Goal: Communication & Community: Answer question/provide support

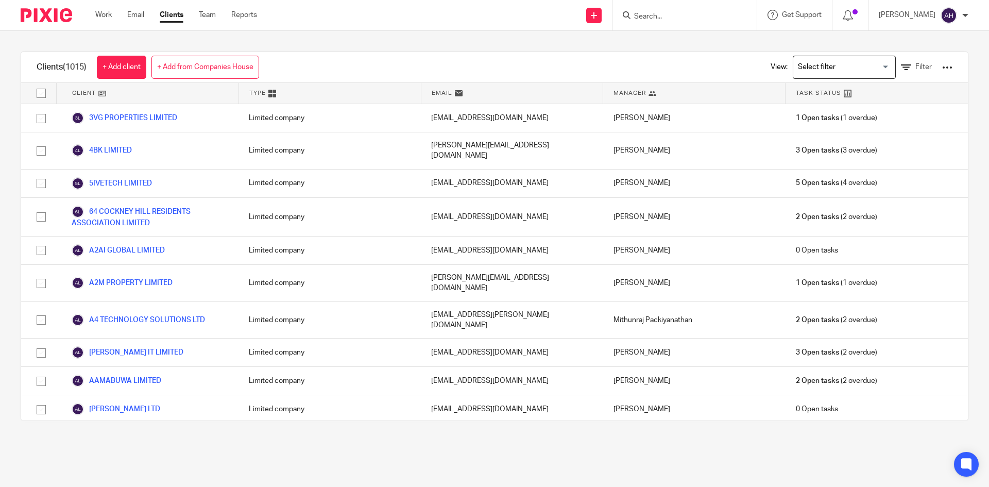
click at [661, 16] on input "Search" at bounding box center [679, 16] width 93 height 9
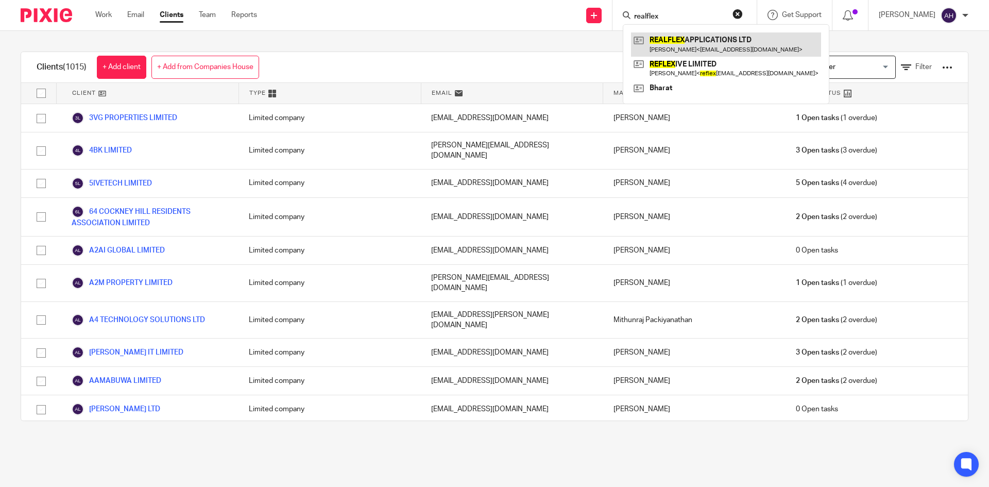
type input "realflex"
click at [700, 47] on link at bounding box center [726, 44] width 190 height 24
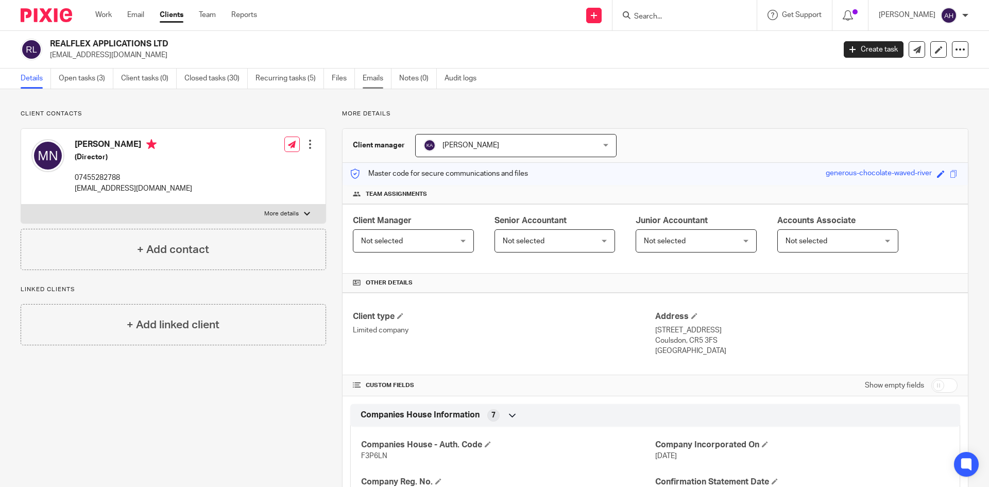
click at [364, 80] on link "Emails" at bounding box center [377, 79] width 29 height 20
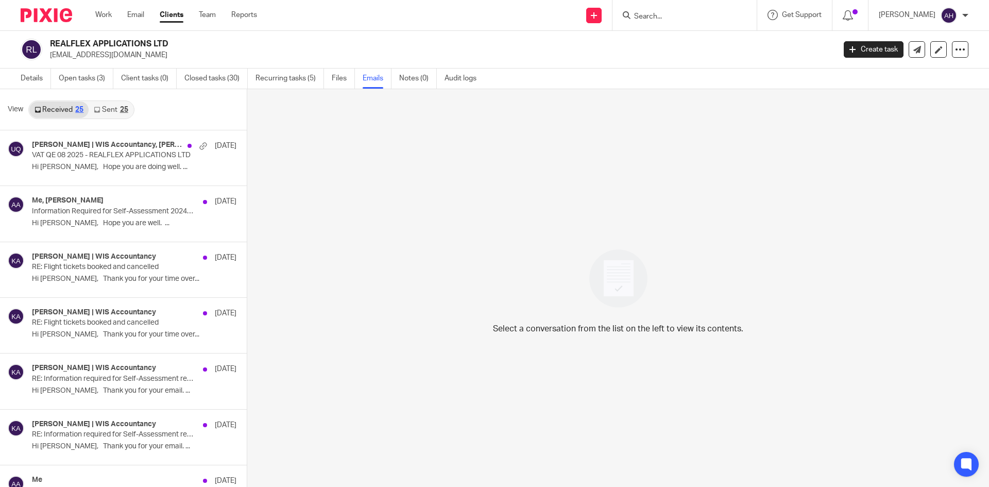
click at [111, 105] on link "Sent 25" at bounding box center [111, 110] width 44 height 16
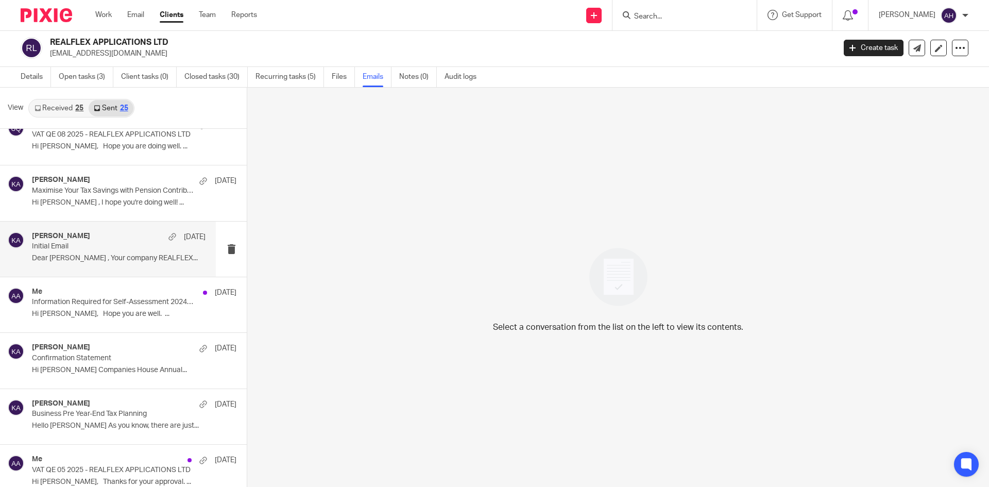
scroll to position [52, 0]
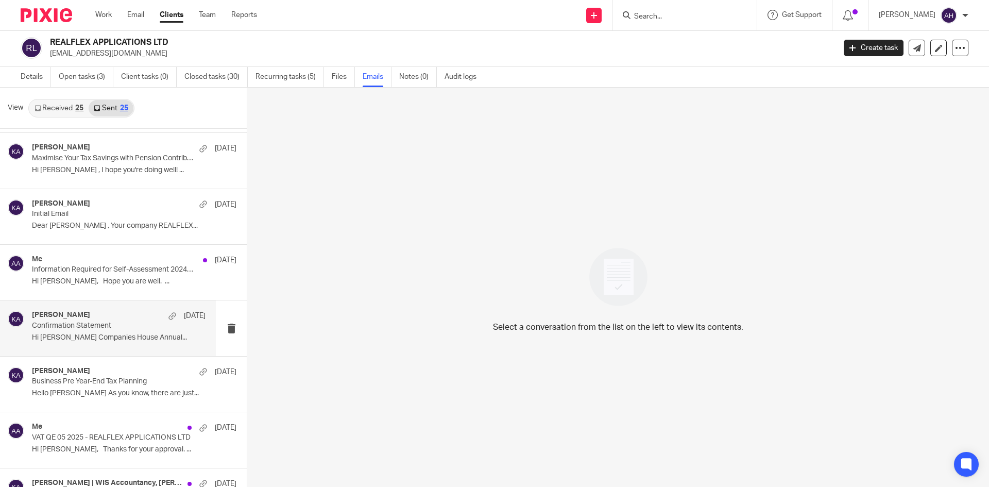
click at [104, 319] on div "[PERSON_NAME] [DATE]" at bounding box center [119, 316] width 174 height 10
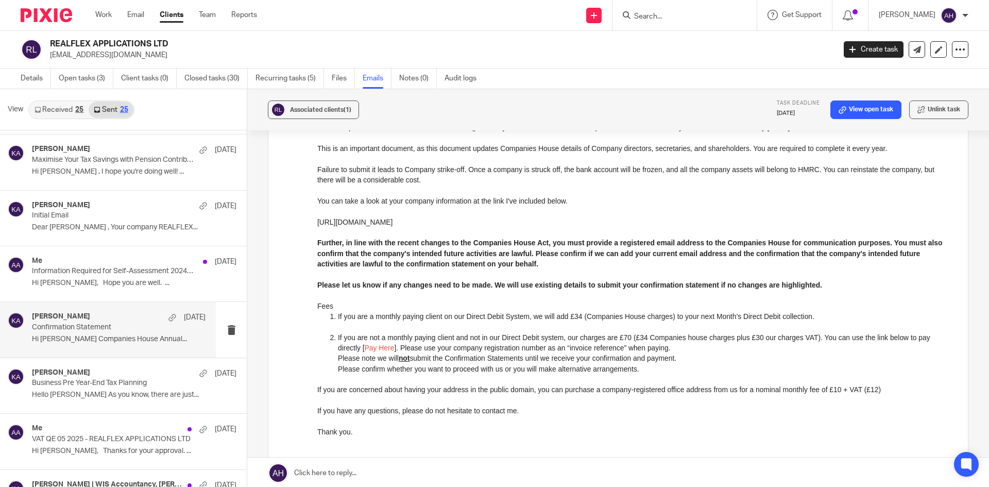
scroll to position [0, 0]
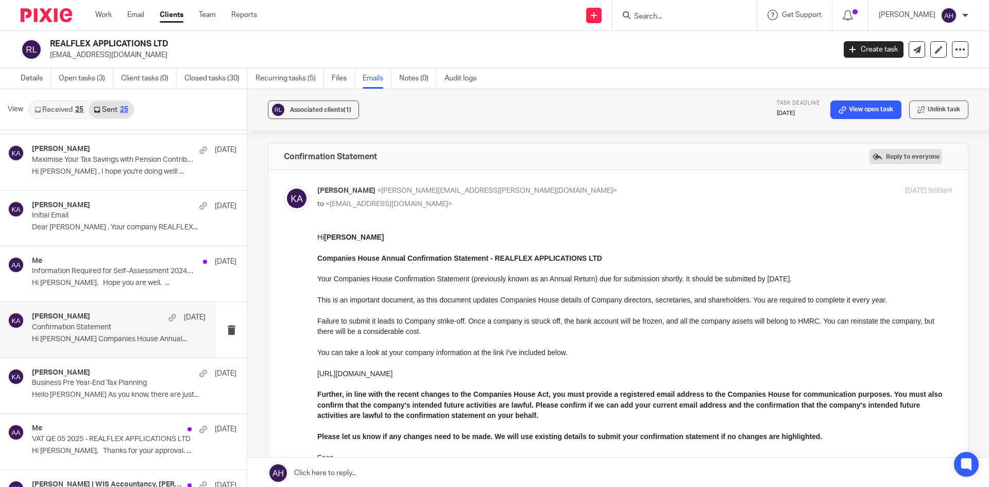
click at [882, 157] on label "Reply to everyone" at bounding box center [906, 156] width 73 height 15
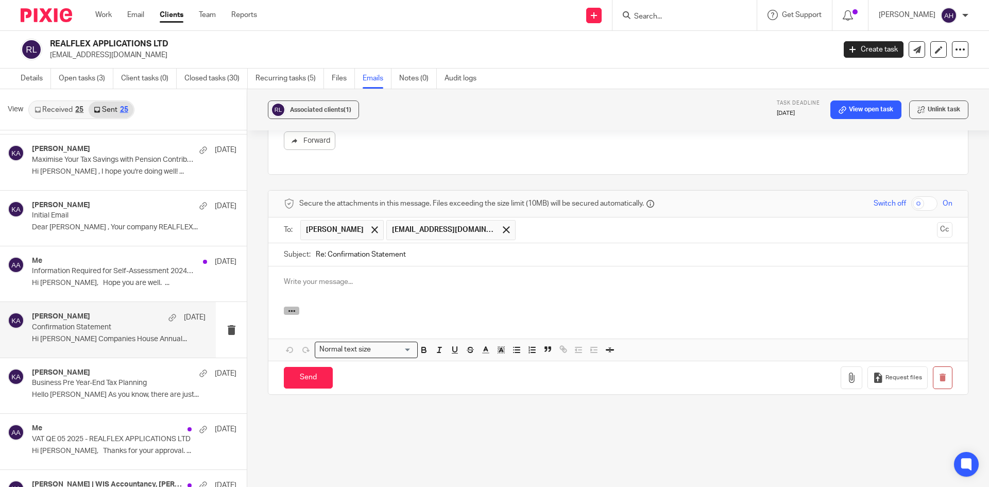
click at [292, 307] on icon "button" at bounding box center [292, 311] width 8 height 8
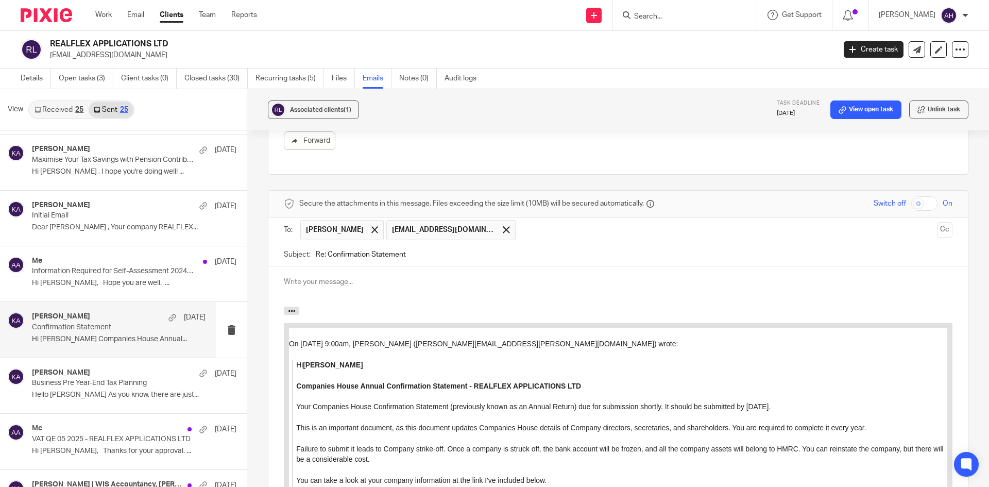
click at [537, 291] on div at bounding box center [618, 286] width 700 height 40
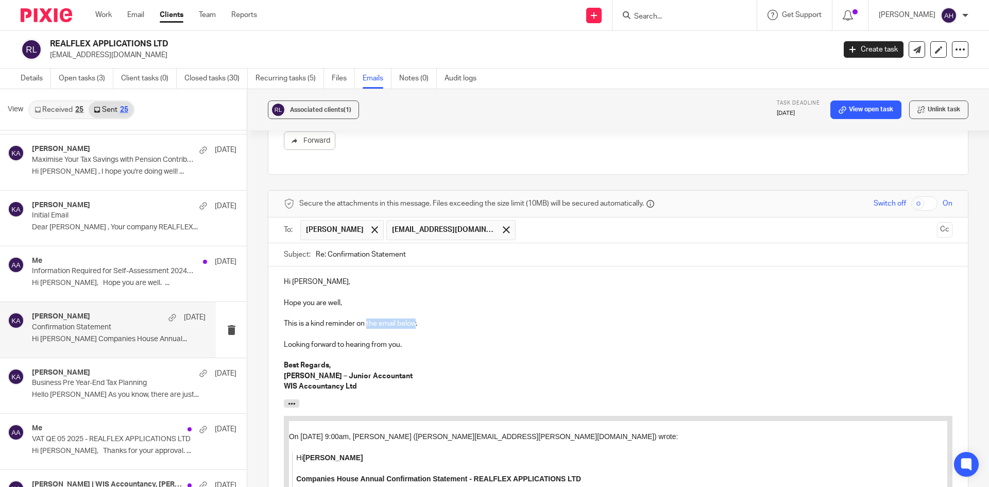
drag, startPoint x: 366, startPoint y: 323, endPoint x: 415, endPoint y: 323, distance: 49.0
click at [415, 323] on p "This is a kind reminder on the email below." at bounding box center [618, 323] width 669 height 10
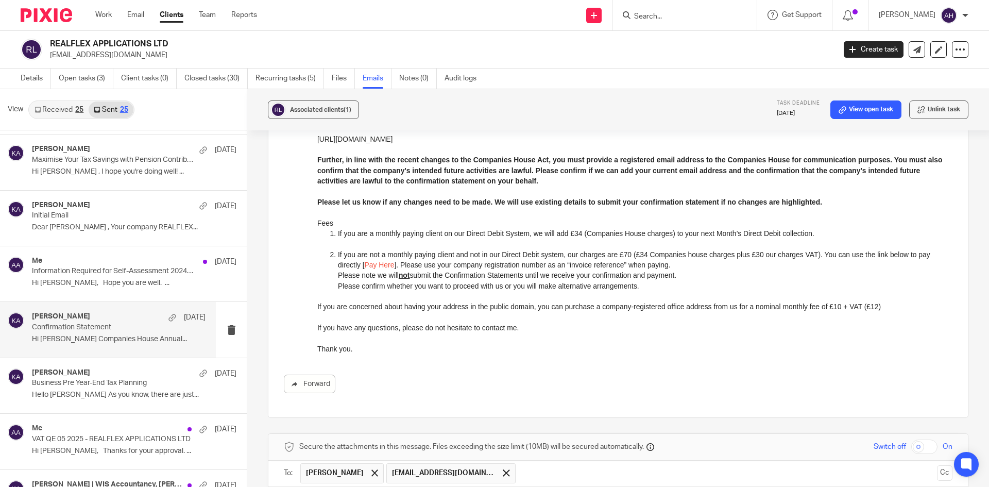
scroll to position [529, 0]
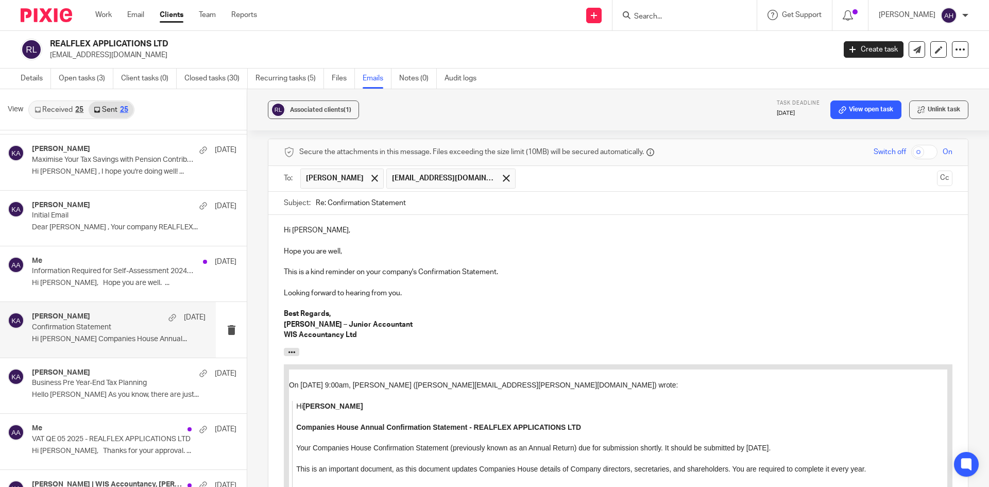
click at [366, 252] on p "Hope you are well," at bounding box center [618, 251] width 669 height 10
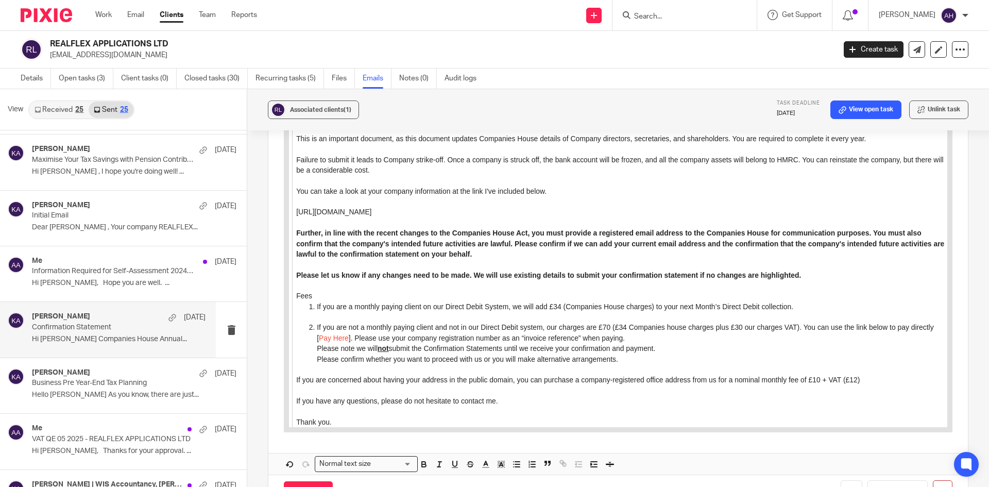
scroll to position [963, 0]
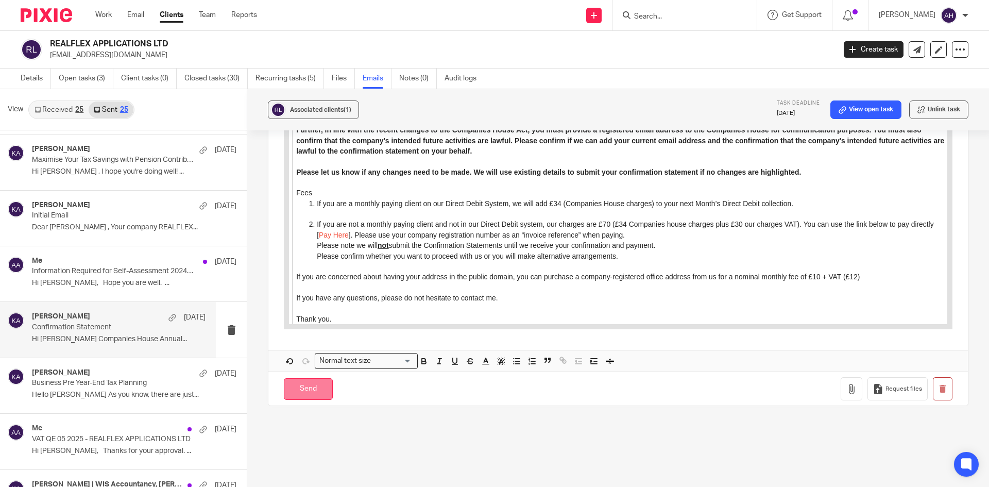
click at [312, 390] on input "Send" at bounding box center [308, 389] width 49 height 22
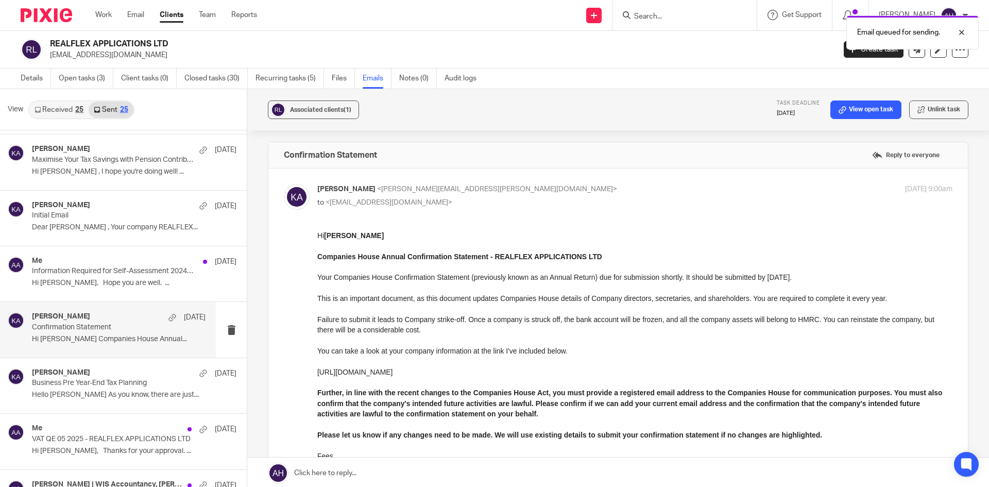
scroll to position [0, 0]
